Goal: Information Seeking & Learning: Learn about a topic

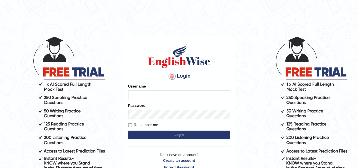
type input "IBJAJI"
click at [158, 135] on button "Login" at bounding box center [179, 135] width 102 height 8
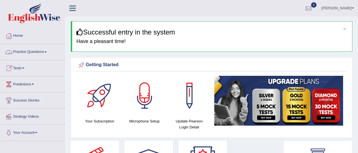
click at [29, 51] on link "Practice Questions" at bounding box center [32, 51] width 65 height 14
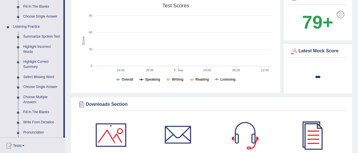
scroll to position [223, 0]
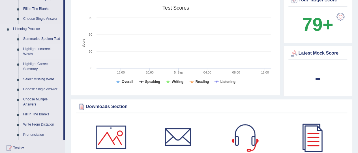
click at [41, 48] on link "Highlight Incorrect Words" at bounding box center [42, 51] width 43 height 15
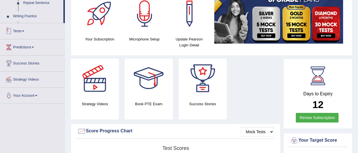
scroll to position [223, 0]
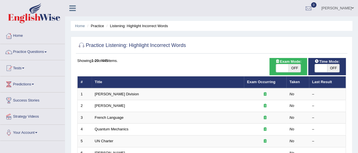
click at [283, 70] on span at bounding box center [282, 68] width 12 height 8
checkbox input "true"
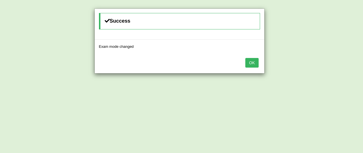
click at [251, 61] on button "OK" at bounding box center [251, 63] width 13 height 10
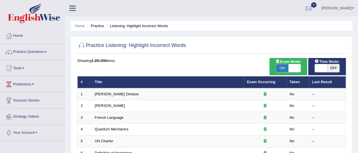
click at [323, 70] on span at bounding box center [321, 68] width 12 height 8
checkbox input "true"
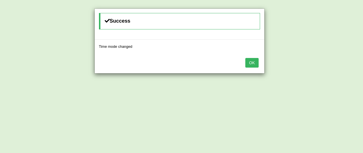
click at [251, 65] on button "OK" at bounding box center [251, 63] width 13 height 10
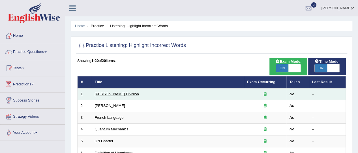
click at [109, 93] on link "[PERSON_NAME] Division" at bounding box center [117, 94] width 44 height 4
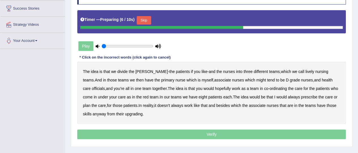
scroll to position [93, 0]
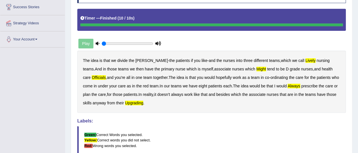
click at [85, 44] on div "Play" at bounding box center [119, 44] width 85 height 14
click at [90, 46] on div "Play" at bounding box center [119, 44] width 85 height 14
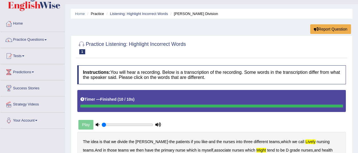
scroll to position [0, 0]
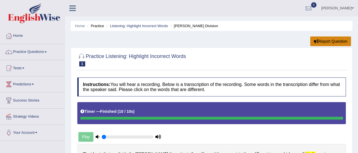
click at [329, 41] on button "Report Question" at bounding box center [330, 42] width 41 height 10
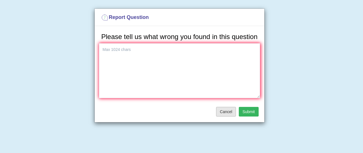
click at [229, 114] on button "Cancel" at bounding box center [226, 112] width 20 height 10
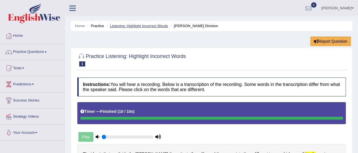
click at [144, 24] on link "Listening: Highlight Incorrect Words" at bounding box center [139, 26] width 58 height 4
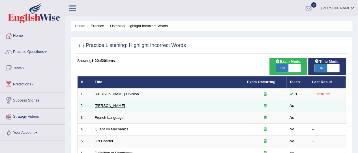
click at [111, 106] on link "[PERSON_NAME]" at bounding box center [110, 106] width 30 height 4
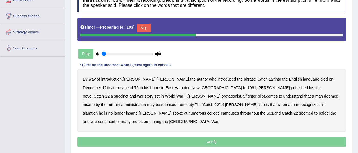
scroll to position [85, 0]
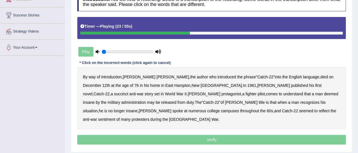
click at [129, 92] on b "succinct" at bounding box center [121, 94] width 14 height 5
click at [146, 100] on b "administration" at bounding box center [133, 102] width 25 height 5
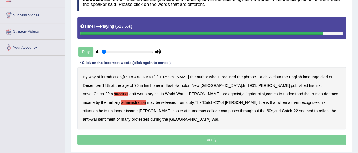
click at [319, 112] on b "reflect" at bounding box center [324, 111] width 11 height 5
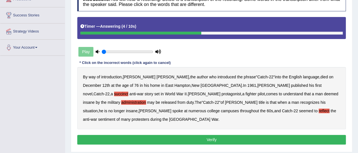
click at [250, 135] on button "Verify" at bounding box center [211, 140] width 269 height 10
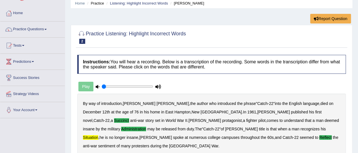
scroll to position [20, 0]
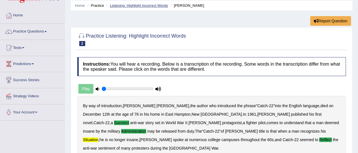
click at [126, 5] on link "Listening: Highlight Incorrect Words" at bounding box center [139, 5] width 58 height 4
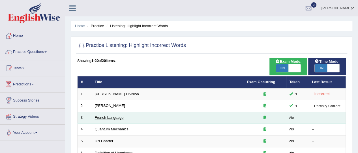
click at [110, 117] on link "French Language" at bounding box center [109, 118] width 29 height 4
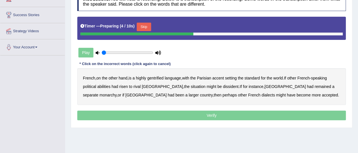
scroll to position [94, 0]
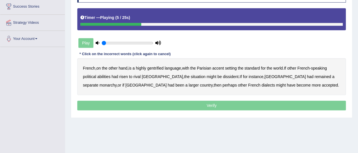
click at [154, 67] on b "gentrified" at bounding box center [155, 68] width 16 height 5
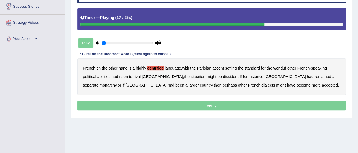
click at [223, 77] on b "dissident" at bounding box center [231, 77] width 16 height 5
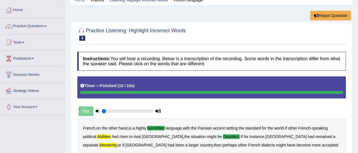
scroll to position [14, 0]
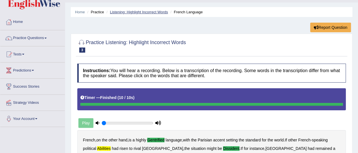
click at [135, 12] on link "Listening: Highlight Incorrect Words" at bounding box center [139, 12] width 58 height 4
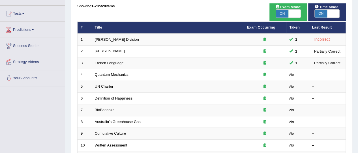
scroll to position [63, 0]
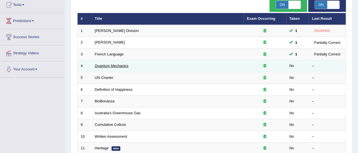
click at [108, 66] on link "Quantum Mechanics" at bounding box center [112, 66] width 34 height 4
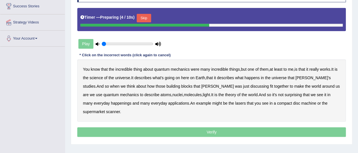
scroll to position [95, 0]
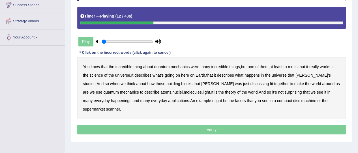
click at [103, 75] on b "science" at bounding box center [96, 75] width 13 height 5
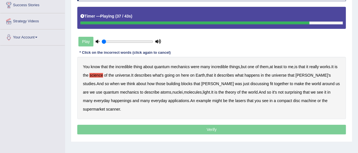
click at [89, 103] on div "You know that the incredible thing about quantum mechanics were many incredible…" at bounding box center [211, 88] width 269 height 62
click at [111, 101] on b "happenings" at bounding box center [121, 101] width 20 height 5
drag, startPoint x: 91, startPoint y: 101, endPoint x: 144, endPoint y: 108, distance: 52.8
click at [144, 108] on div "You know that the incredible thing about quantum mechanics were many incredible…" at bounding box center [211, 88] width 269 height 62
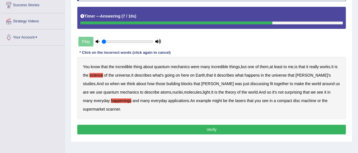
click at [301, 100] on b "machine" at bounding box center [308, 101] width 15 height 5
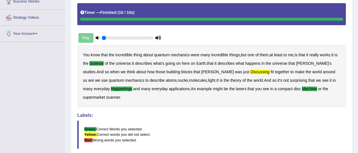
scroll to position [0, 0]
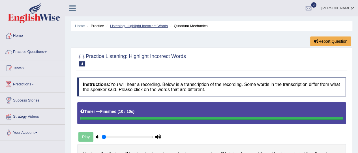
click at [125, 24] on link "Listening: Highlight Incorrect Words" at bounding box center [139, 26] width 58 height 4
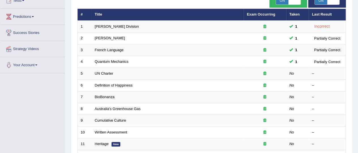
scroll to position [72, 0]
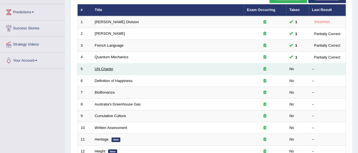
click at [100, 67] on link "UN Charter" at bounding box center [104, 69] width 19 height 4
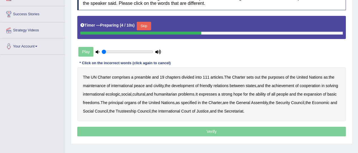
scroll to position [88, 0]
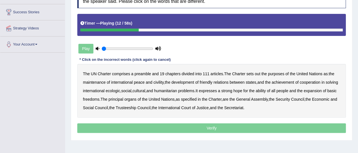
click at [259, 73] on b "out" at bounding box center [257, 74] width 5 height 5
click at [156, 82] on b "civility" at bounding box center [159, 82] width 10 height 5
click at [158, 82] on b "civility" at bounding box center [159, 82] width 10 height 5
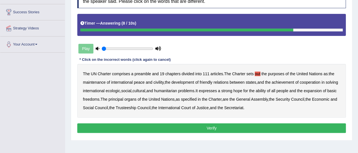
click at [146, 81] on b "and" at bounding box center [149, 82] width 7 height 5
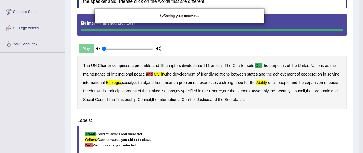
click at [156, 83] on div "Saving your answer..." at bounding box center [181, 76] width 363 height 153
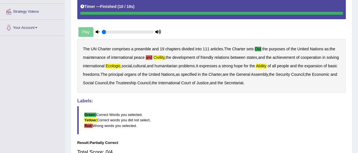
scroll to position [0, 0]
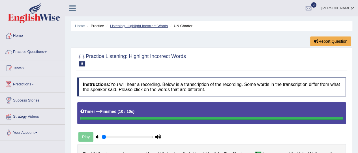
click at [135, 25] on link "Listening: Highlight Incorrect Words" at bounding box center [139, 26] width 58 height 4
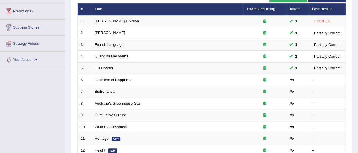
scroll to position [76, 0]
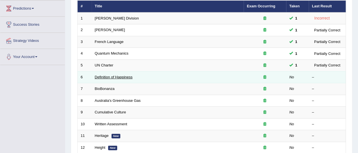
click at [117, 76] on link "Definition of Happiness" at bounding box center [114, 77] width 38 height 4
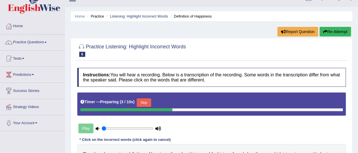
scroll to position [10, 0]
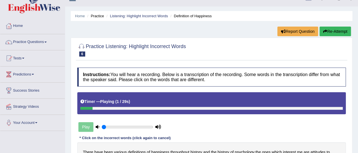
drag, startPoint x: 358, startPoint y: 73, endPoint x: 359, endPoint y: 83, distance: 10.2
click at [358, 83] on html "Toggle navigation Home Practice Questions Speaking Practice Read Aloud Repeat S…" at bounding box center [179, 66] width 358 height 153
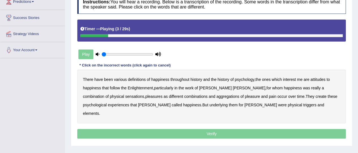
scroll to position [89, 0]
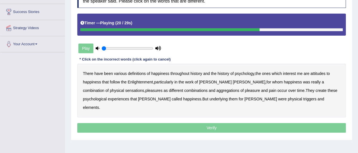
click at [125, 90] on b "sensations" at bounding box center [134, 90] width 19 height 5
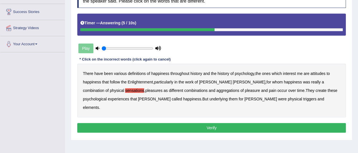
click at [303, 99] on b "triggers" at bounding box center [309, 99] width 13 height 5
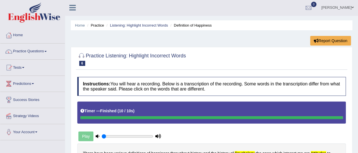
scroll to position [0, 0]
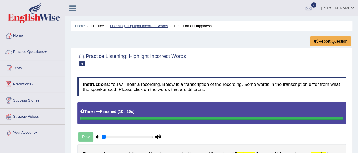
click at [138, 25] on link "Listening: Highlight Incorrect Words" at bounding box center [139, 26] width 58 height 4
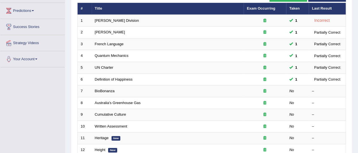
scroll to position [78, 0]
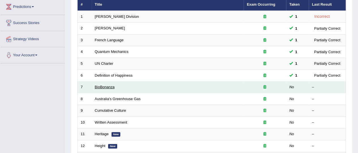
click at [98, 85] on link "BioBonanza" at bounding box center [105, 87] width 20 height 4
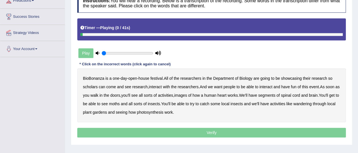
scroll to position [85, 0]
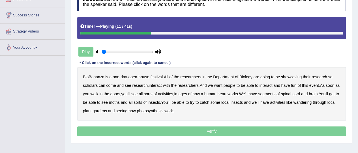
click at [93, 87] on b "scholars" at bounding box center [90, 85] width 15 height 5
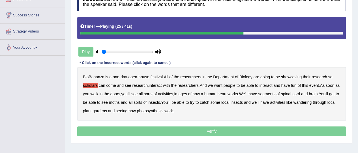
click at [187, 94] on b "images" at bounding box center [181, 94] width 13 height 5
click at [120, 104] on b "moths" at bounding box center [114, 102] width 11 height 5
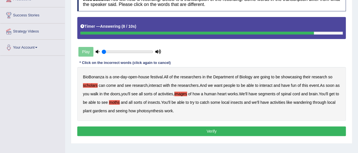
click at [312, 103] on b "wandering" at bounding box center [303, 102] width 18 height 5
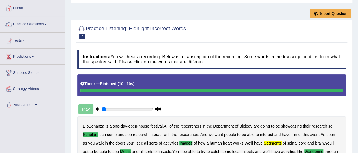
scroll to position [12, 0]
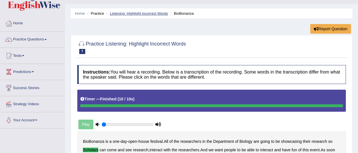
click at [146, 14] on link "Listening: Highlight Incorrect Words" at bounding box center [139, 13] width 58 height 4
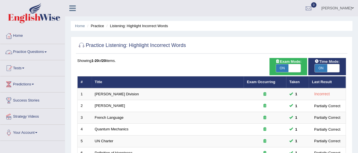
click at [27, 52] on link "Practice Questions" at bounding box center [32, 51] width 65 height 14
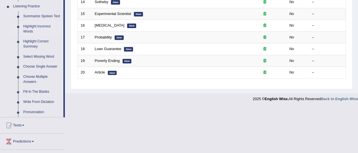
scroll to position [244, 0]
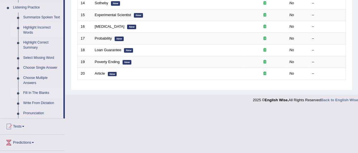
click at [35, 93] on link "Fill In The Blanks" at bounding box center [42, 93] width 43 height 10
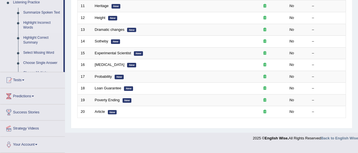
scroll to position [197, 0]
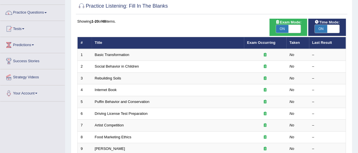
scroll to position [44, 0]
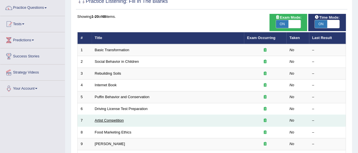
click at [114, 118] on link "Artist Competition" at bounding box center [109, 120] width 29 height 4
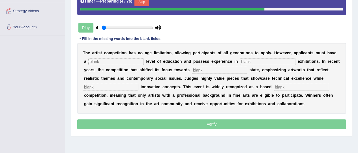
scroll to position [107, 0]
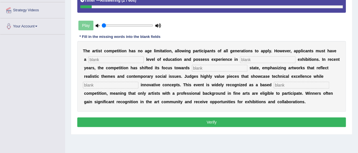
click at [109, 58] on input "text" at bounding box center [116, 59] width 56 height 7
type input "all"
click at [210, 65] on input "text" at bounding box center [220, 68] width 56 height 7
type input "real"
click at [122, 82] on input "text" at bounding box center [111, 85] width 56 height 7
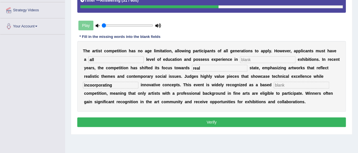
click at [93, 86] on input "incoorporating" at bounding box center [111, 85] width 56 height 7
type input "incorporating"
click at [284, 83] on input "text" at bounding box center [302, 85] width 56 height 7
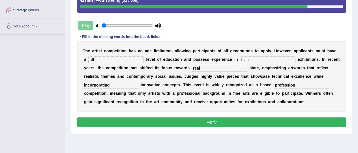
type input "profession"
click at [251, 58] on input "text" at bounding box center [268, 59] width 56 height 7
click at [112, 58] on input "all" at bounding box center [116, 59] width 56 height 7
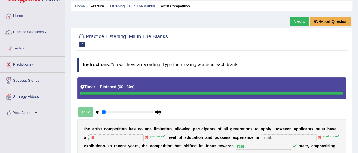
scroll to position [0, 0]
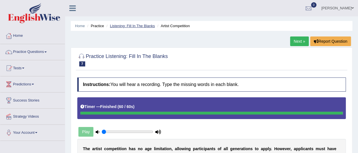
click at [133, 25] on link "Listening: Fill In The Blanks" at bounding box center [132, 26] width 45 height 4
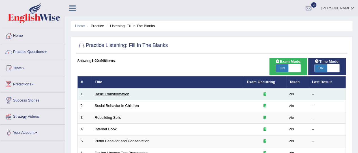
click at [111, 95] on link "Basic Transformation" at bounding box center [112, 94] width 35 height 4
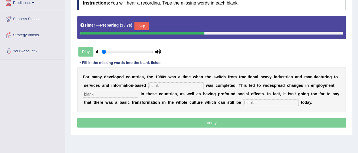
scroll to position [102, 0]
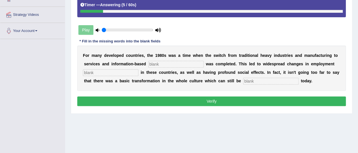
click at [265, 82] on input "text" at bounding box center [271, 81] width 56 height 7
type input "observed"
click at [168, 61] on input "text" at bounding box center [176, 64] width 56 height 7
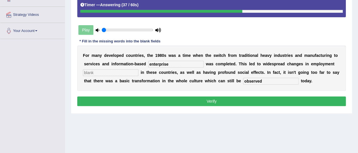
type input "enterprise"
click at [112, 71] on input "text" at bounding box center [111, 72] width 56 height 7
type input "patterns"
click at [199, 99] on button "Verify" at bounding box center [211, 102] width 269 height 10
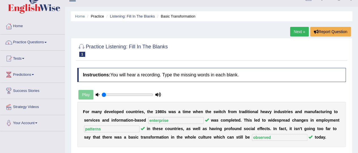
scroll to position [0, 0]
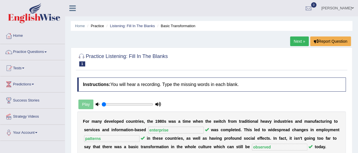
click at [298, 39] on link "Next »" at bounding box center [299, 42] width 19 height 10
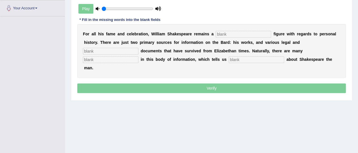
scroll to position [118, 0]
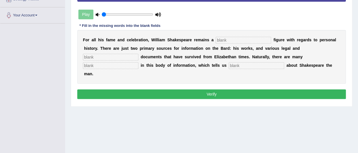
click at [228, 41] on input "text" at bounding box center [244, 40] width 56 height 7
click at [229, 39] on input "mysterrious" at bounding box center [244, 40] width 56 height 7
type input "mysterious"
click at [113, 54] on input "text" at bounding box center [111, 57] width 56 height 7
type input "church"
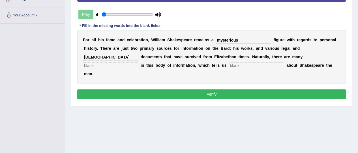
click at [93, 65] on input "text" at bounding box center [111, 65] width 56 height 7
type input "p"
type input "gaps"
click at [242, 66] on input "text" at bounding box center [257, 65] width 56 height 7
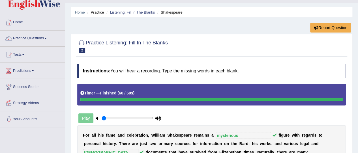
scroll to position [0, 0]
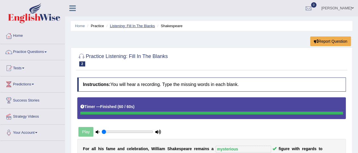
click at [141, 26] on link "Listening: Fill In The Blanks" at bounding box center [132, 26] width 45 height 4
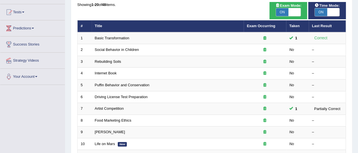
scroll to position [57, 0]
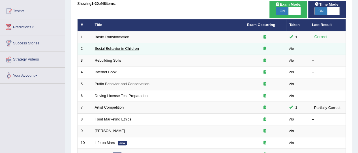
click at [124, 47] on link "Social Behavior in Children" at bounding box center [117, 48] width 44 height 4
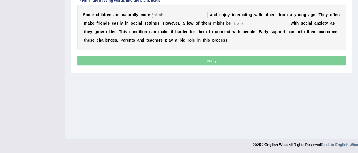
scroll to position [143, 0]
click at [182, 12] on input "text" at bounding box center [180, 15] width 56 height 7
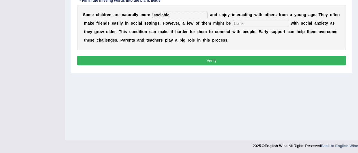
type input "sociable"
click at [248, 22] on input "text" at bounding box center [261, 23] width 56 height 7
type input "diagnosed"
click at [292, 56] on button "Verify" at bounding box center [211, 61] width 269 height 10
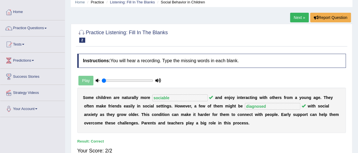
scroll to position [23, 0]
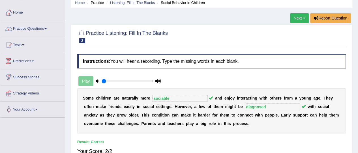
click at [298, 19] on link "Next »" at bounding box center [299, 18] width 19 height 10
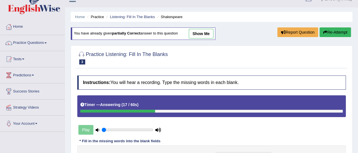
scroll to position [8, 0]
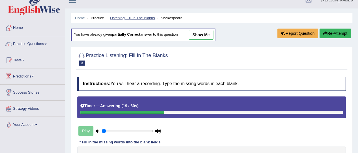
click at [131, 16] on link "Listening: Fill In The Blanks" at bounding box center [132, 18] width 45 height 4
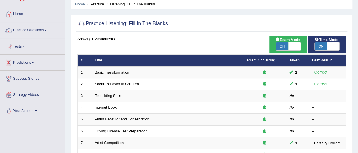
scroll to position [25, 0]
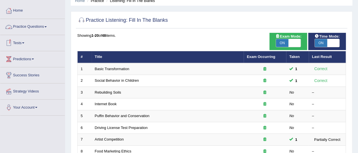
click at [28, 26] on link "Practice Questions" at bounding box center [32, 26] width 65 height 14
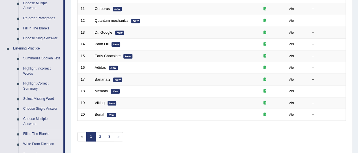
scroll to position [290, 0]
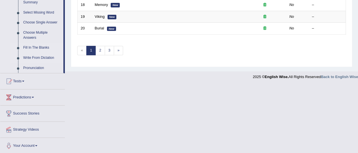
click at [40, 56] on link "Write From Dictation" at bounding box center [42, 58] width 43 height 10
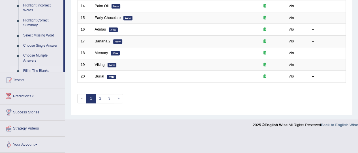
scroll to position [219, 0]
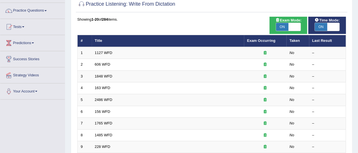
scroll to position [63, 0]
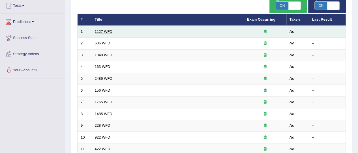
click at [103, 31] on link "1127 WFD" at bounding box center [104, 31] width 18 height 4
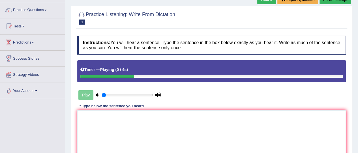
scroll to position [43, 0]
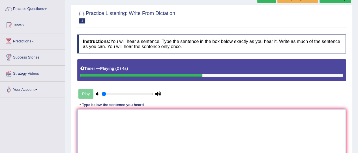
click at [148, 129] on textarea at bounding box center [211, 136] width 269 height 55
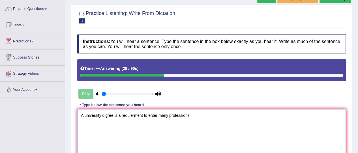
click at [106, 116] on textarea "A university digree is a requierment to enter many professions" at bounding box center [211, 136] width 269 height 55
click at [131, 116] on textarea "A university degree is a requierment to enter many professions" at bounding box center [211, 136] width 269 height 55
click at [194, 113] on textarea "A university degree is a requirement to enter many professions" at bounding box center [211, 136] width 269 height 55
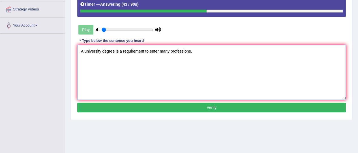
scroll to position [111, 0]
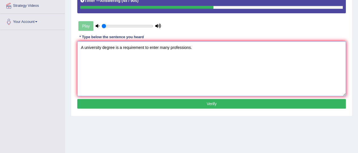
type textarea "A university degree is a requirement to enter many professions."
click at [241, 102] on button "Verify" at bounding box center [211, 104] width 269 height 10
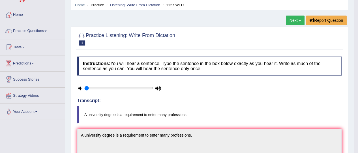
scroll to position [6, 0]
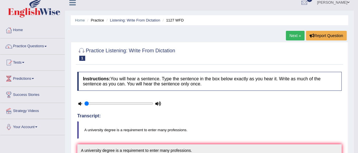
click at [289, 37] on link "Next »" at bounding box center [295, 36] width 19 height 10
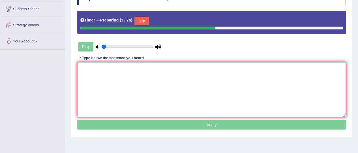
click at [136, 82] on textarea at bounding box center [211, 89] width 269 height 55
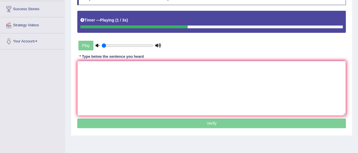
type textarea "A"
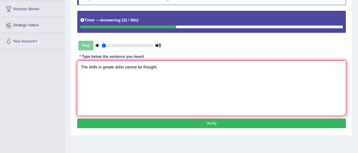
click at [154, 67] on textarea "The skills in greate artist cannot be thought." at bounding box center [211, 88] width 269 height 55
click at [165, 67] on textarea "The skills in greate artist cannot be thought." at bounding box center [211, 88] width 269 height 55
click at [114, 67] on textarea "The skills in greate artist cannot be taught." at bounding box center [211, 88] width 269 height 55
click at [160, 65] on textarea "The skills in great artist cannot be taught." at bounding box center [211, 88] width 269 height 55
click at [121, 68] on textarea "The skills in great artist cannot be taught." at bounding box center [211, 88] width 269 height 55
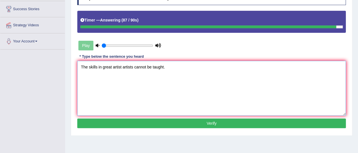
click at [102, 67] on textarea "The skills in great artist artists cannot be taught." at bounding box center [211, 88] width 269 height 55
type textarea "The skills in great artist artists cannot be taught."
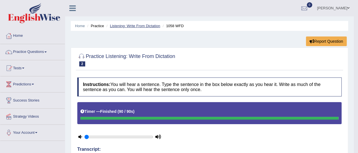
click at [144, 25] on link "Listening: Write From Dictation" at bounding box center [135, 26] width 50 height 4
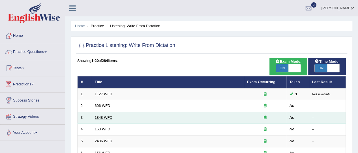
click at [107, 118] on link "1848 WFD" at bounding box center [104, 118] width 18 height 4
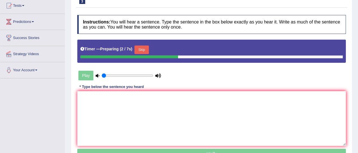
scroll to position [106, 0]
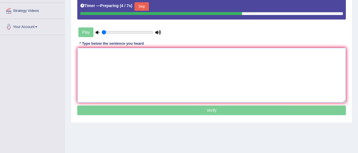
click at [145, 71] on textarea at bounding box center [211, 75] width 269 height 55
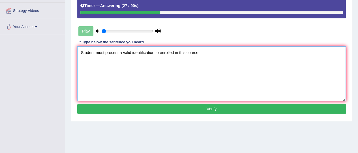
click at [94, 53] on textarea "Student must present a valid identification to enrolled in this course" at bounding box center [211, 73] width 269 height 55
click at [200, 54] on textarea "Students must present a valid identification to enrolled in this course" at bounding box center [211, 73] width 269 height 55
type textarea "Students must present a valid identification to enroll in this course."
click at [280, 109] on button "Verify" at bounding box center [211, 109] width 269 height 10
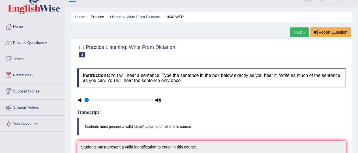
scroll to position [0, 0]
